Goal: Task Accomplishment & Management: Manage account settings

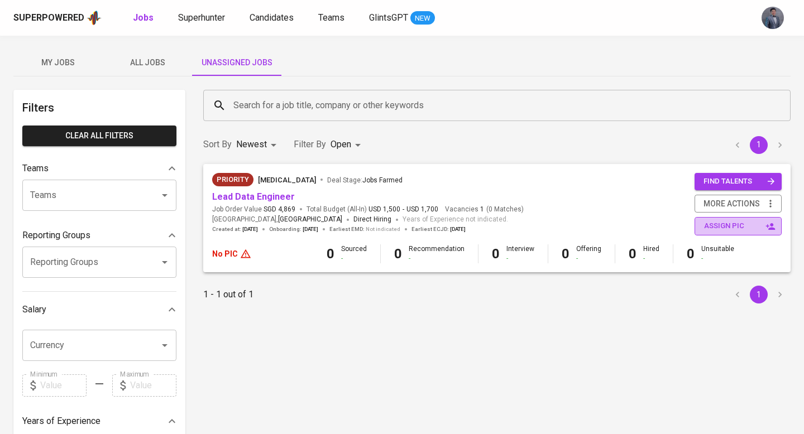
click at [699, 232] on button "assign pic" at bounding box center [738, 226] width 87 height 18
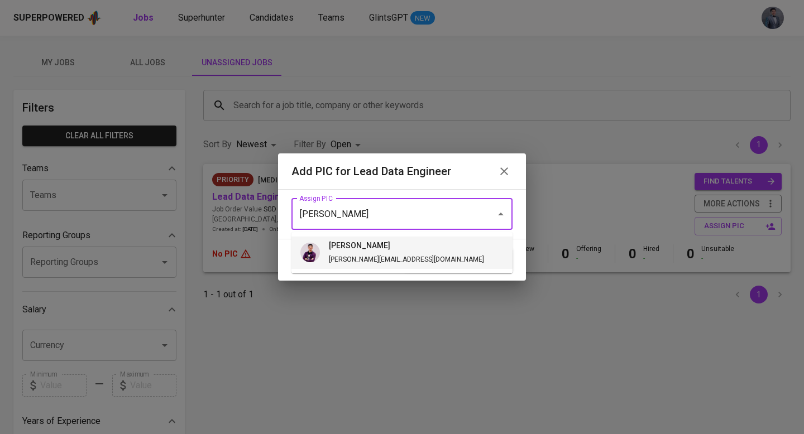
click at [394, 254] on li "erwin [EMAIL_ADDRESS][DOMAIN_NAME]" at bounding box center [401, 253] width 221 height 32
type input "[PERSON_NAME]"
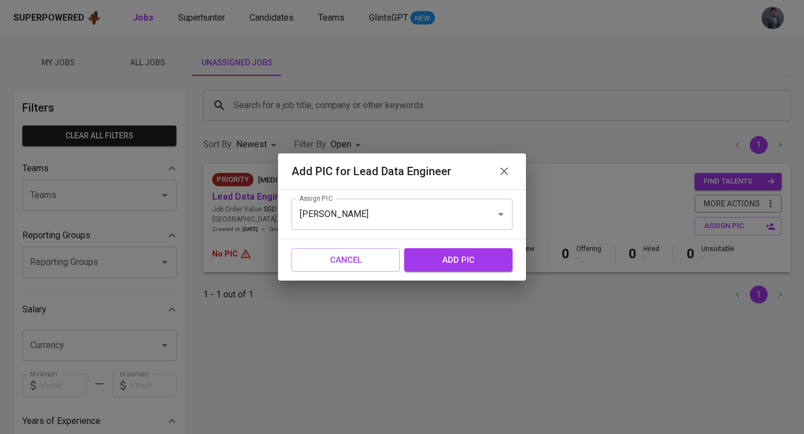
click at [433, 260] on span "add pic" at bounding box center [459, 260] width 84 height 15
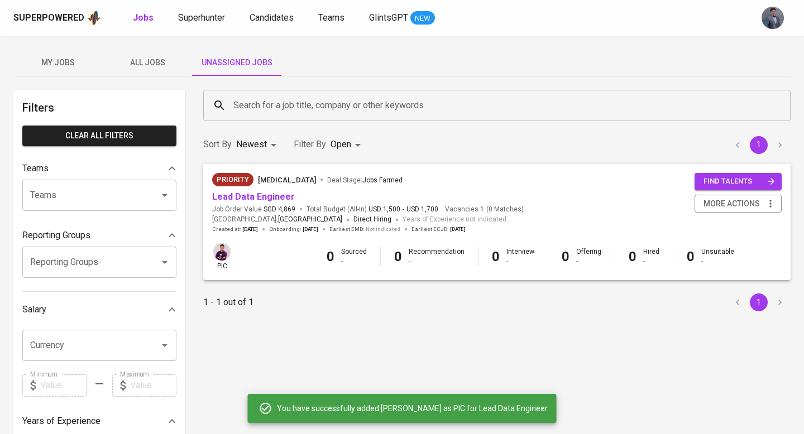
click at [260, 106] on input "Search for a job title, company or other keywords" at bounding box center [500, 105] width 538 height 21
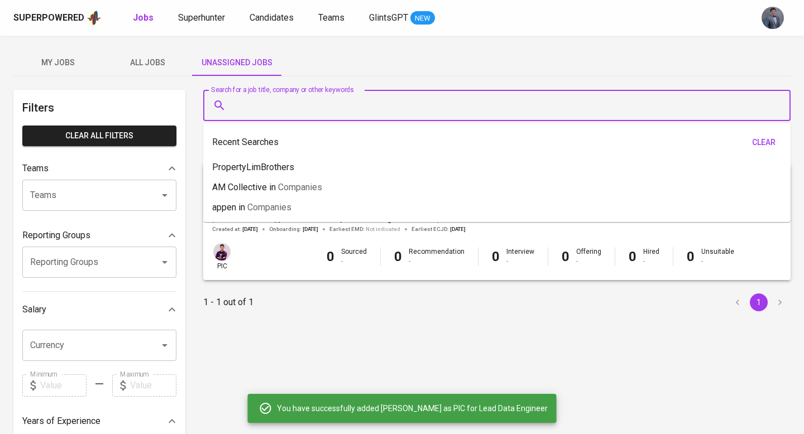
type input "s"
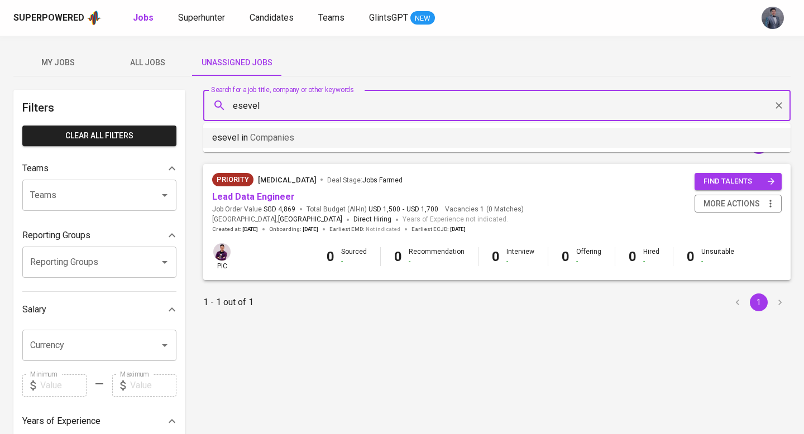
click at [300, 140] on li "esevel in Companies" at bounding box center [496, 138] width 587 height 20
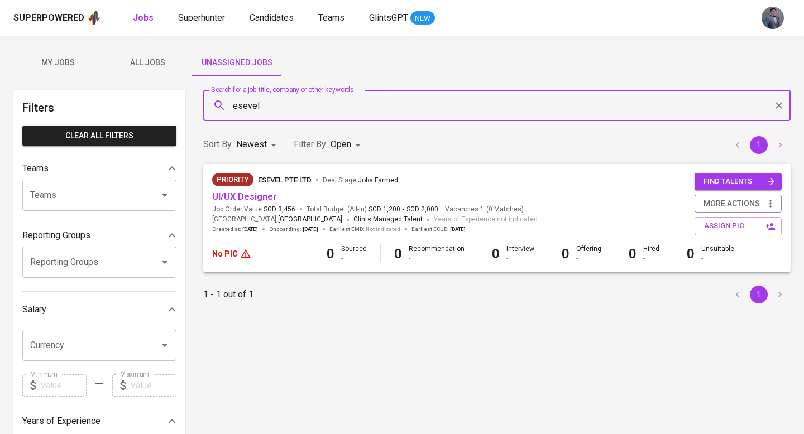
type input "esevel"
click at [362, 151] on body "Superpowered Jobs Superhunter Candidates Teams GlintsGPT NEW My Jobs All Jobs U…" at bounding box center [402, 381] width 804 height 762
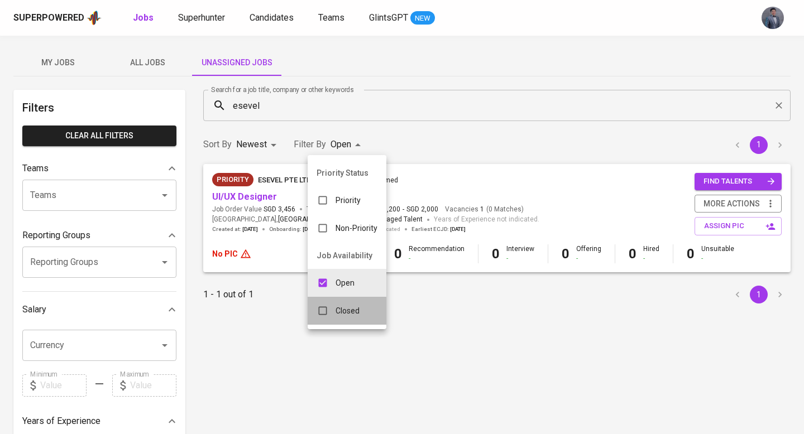
click at [351, 306] on p "Closed" at bounding box center [348, 310] width 24 height 11
type input "OPEN,CLOSE"
checkbox input "true"
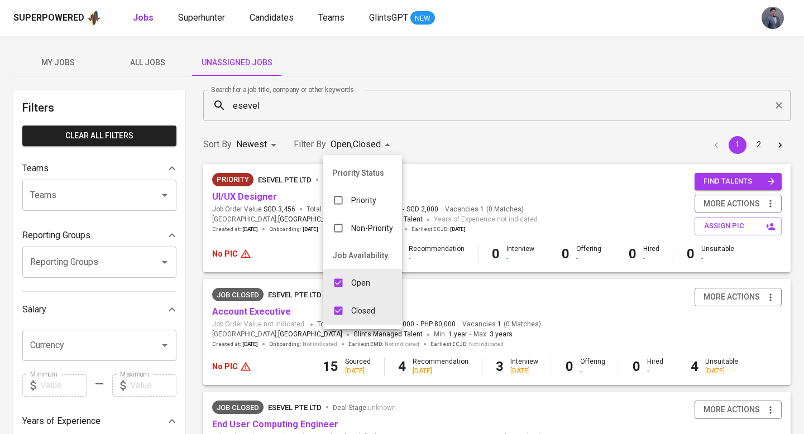
click at [269, 326] on div at bounding box center [402, 217] width 804 height 434
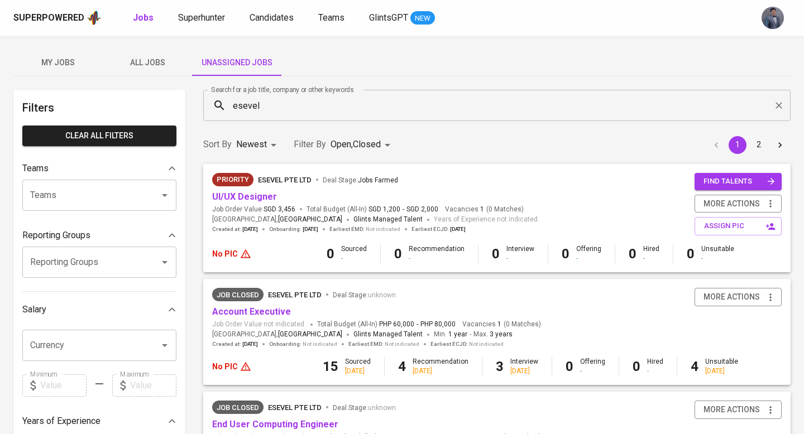
click at [151, 72] on button "All Jobs" at bounding box center [147, 62] width 89 height 27
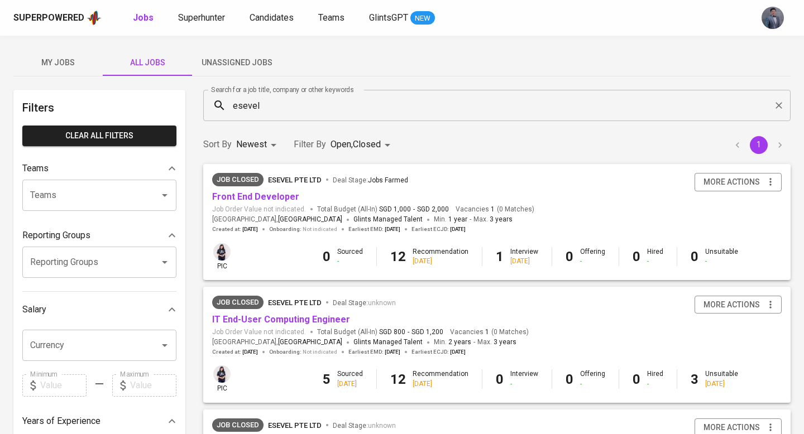
drag, startPoint x: 258, startPoint y: 60, endPoint x: 286, endPoint y: 64, distance: 28.7
click at [258, 60] on span "Unassigned Jobs" at bounding box center [237, 63] width 76 height 14
click at [780, 102] on icon "Clear" at bounding box center [778, 105] width 11 height 11
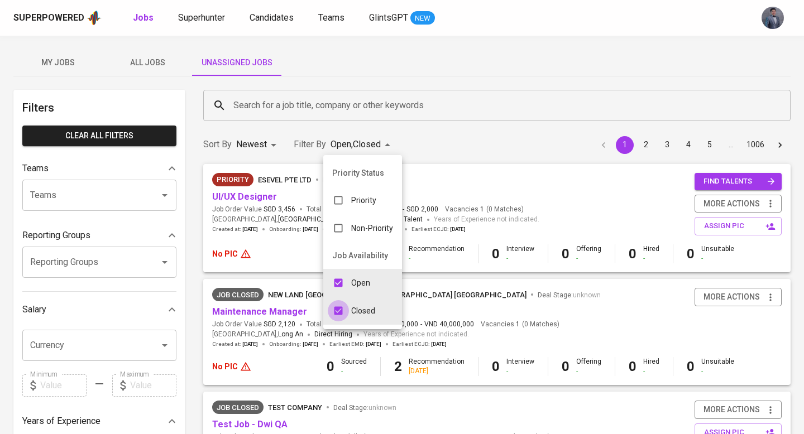
click at [335, 310] on input "checkbox" at bounding box center [338, 310] width 21 height 21
checkbox input "false"
type input "OPEN"
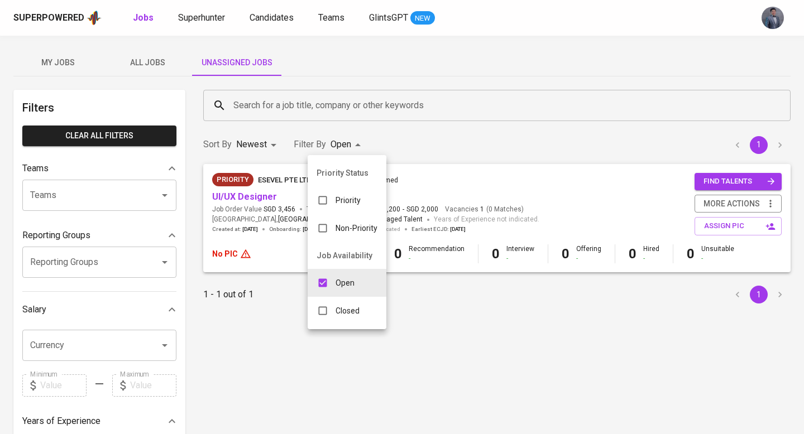
click at [442, 140] on div at bounding box center [402, 217] width 804 height 434
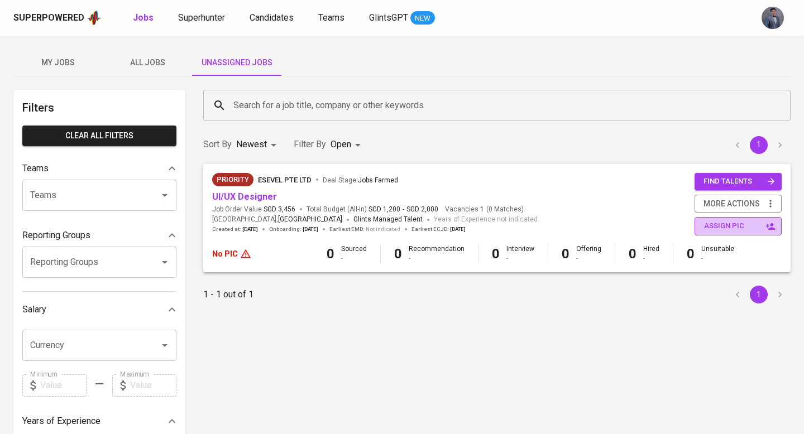
click at [735, 227] on span "assign pic" at bounding box center [739, 226] width 70 height 13
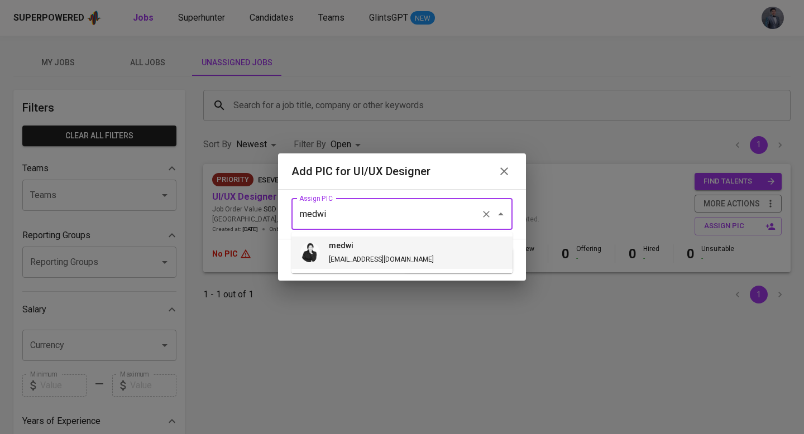
click at [374, 245] on h6 "medwi" at bounding box center [381, 246] width 105 height 12
type input "medwi"
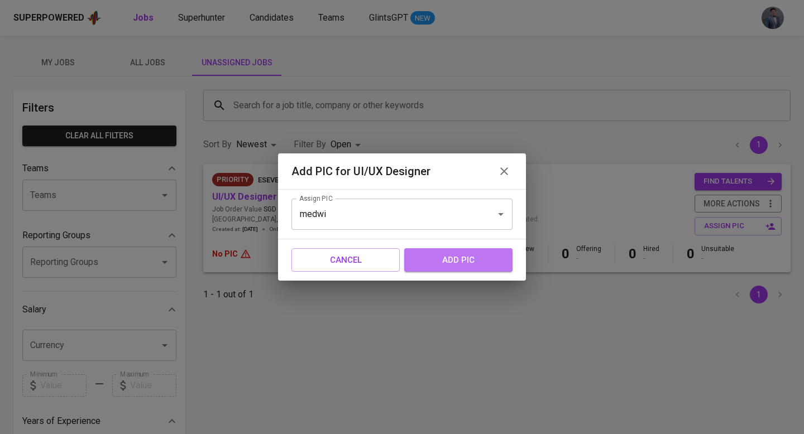
click at [428, 259] on span "add pic" at bounding box center [459, 260] width 84 height 15
